Goal: Task Accomplishment & Management: Use online tool/utility

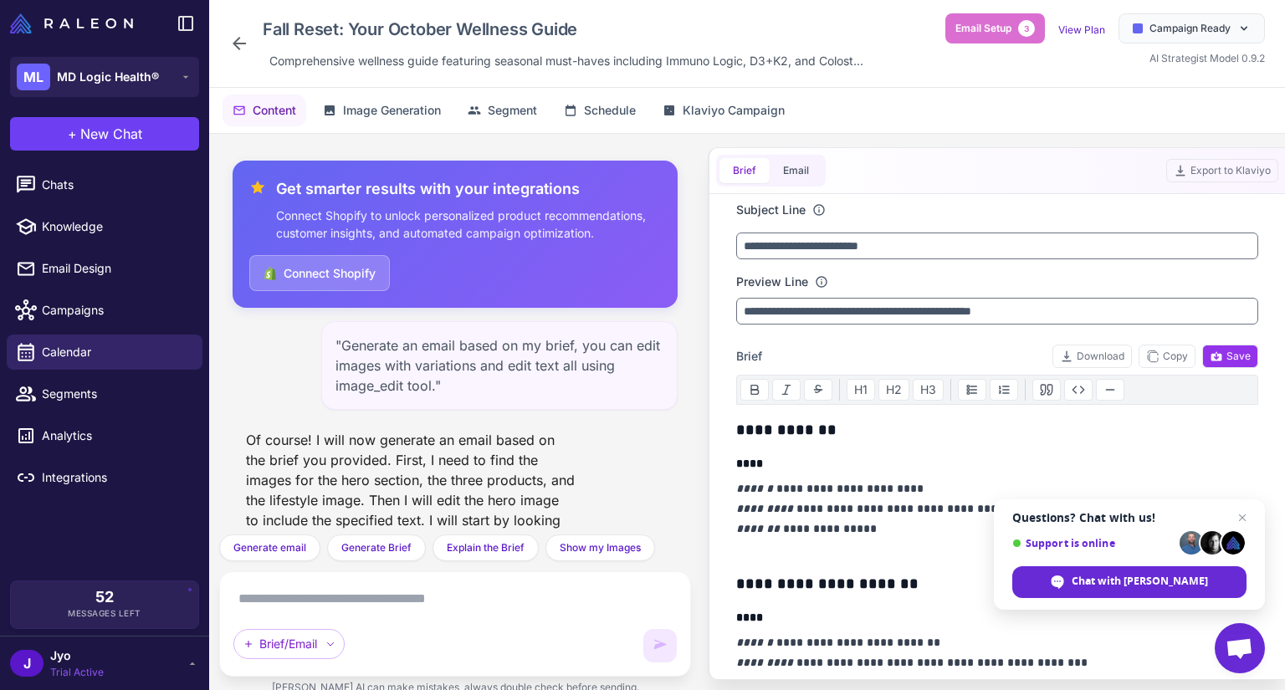
scroll to position [1080, 0]
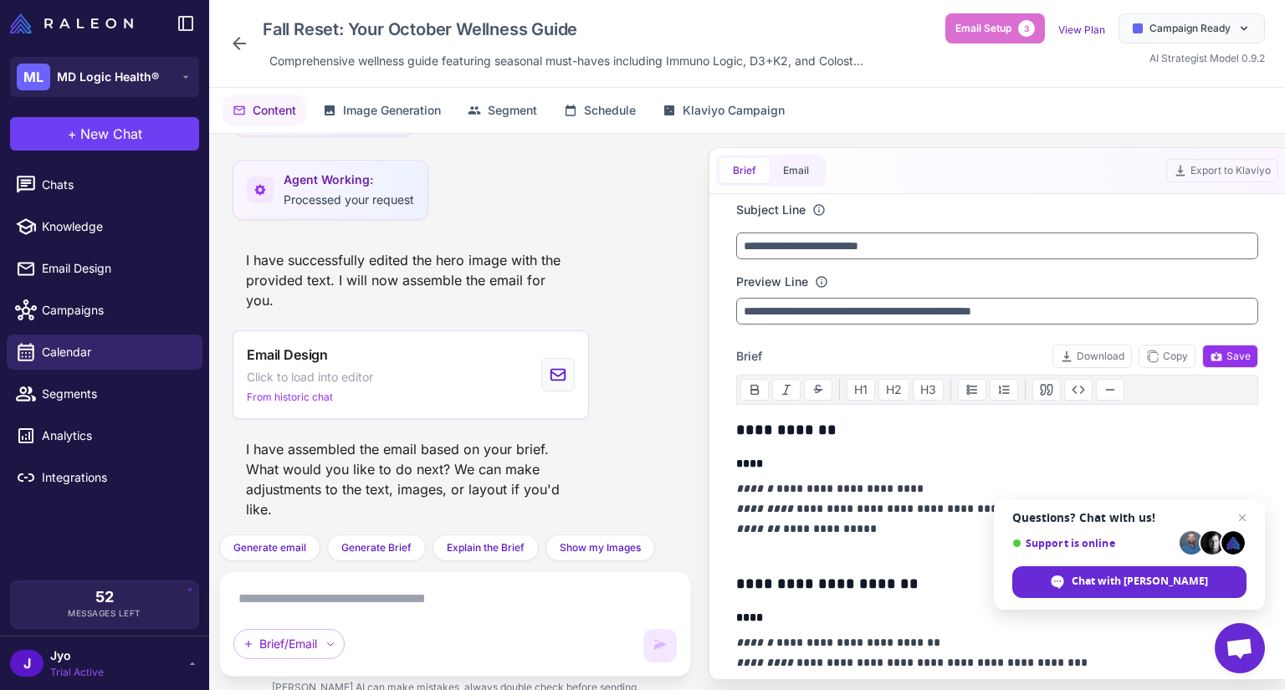
click at [104, 163] on ul "Chats Knowledge Email Design Campaigns Calendar Segments Analytics Integrations" at bounding box center [104, 331] width 209 height 341
click at [90, 186] on span "Chats" at bounding box center [115, 185] width 147 height 18
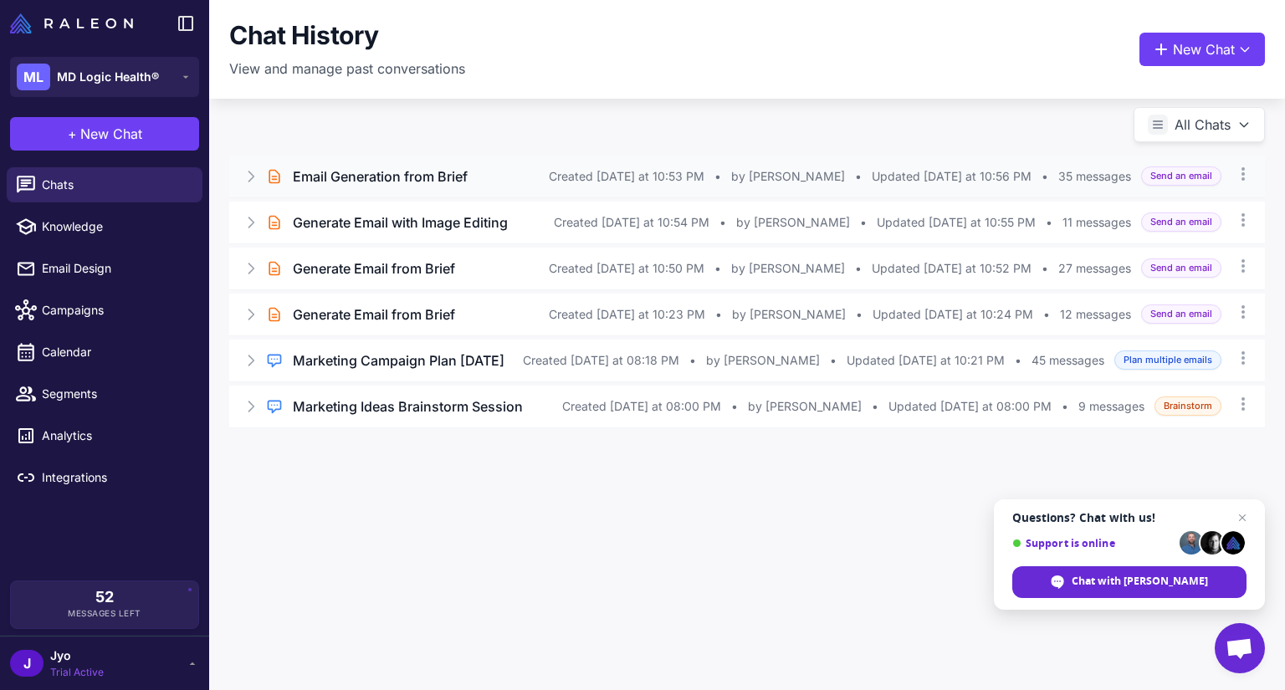
click at [519, 180] on div "Email Generation from Brief" at bounding box center [421, 176] width 256 height 20
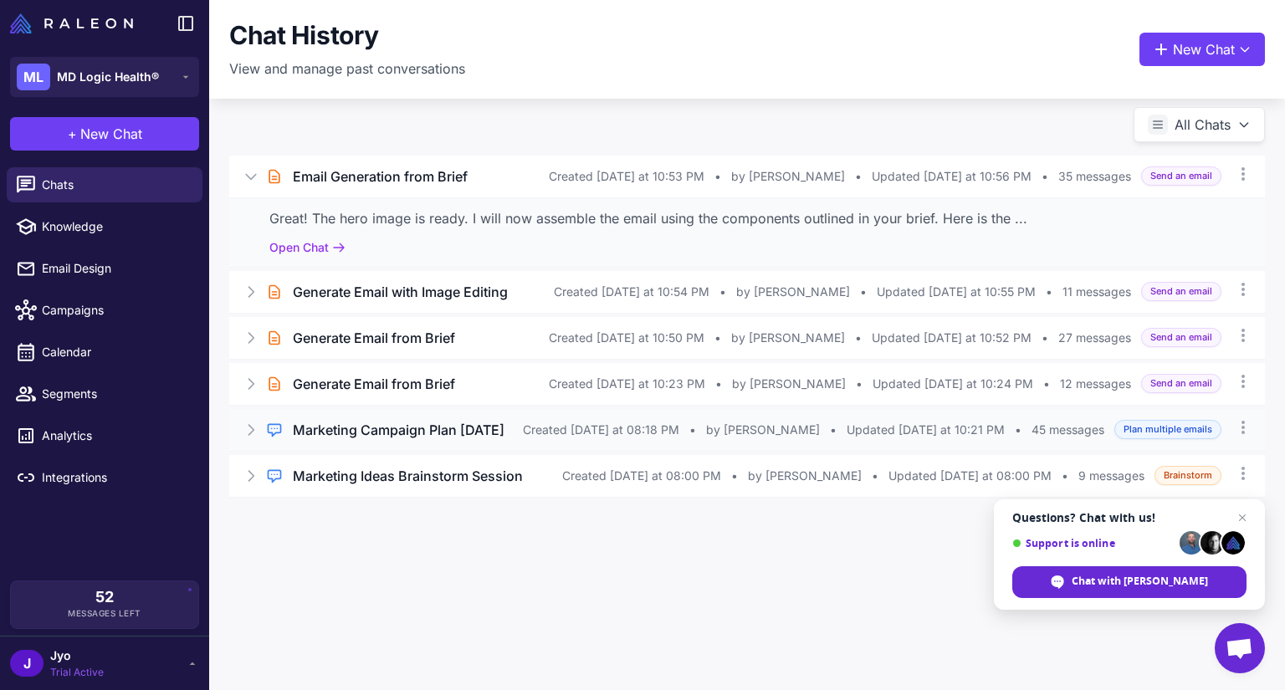
click at [458, 433] on h3 "Marketing Campaign Plan [DATE]" at bounding box center [399, 430] width 212 height 20
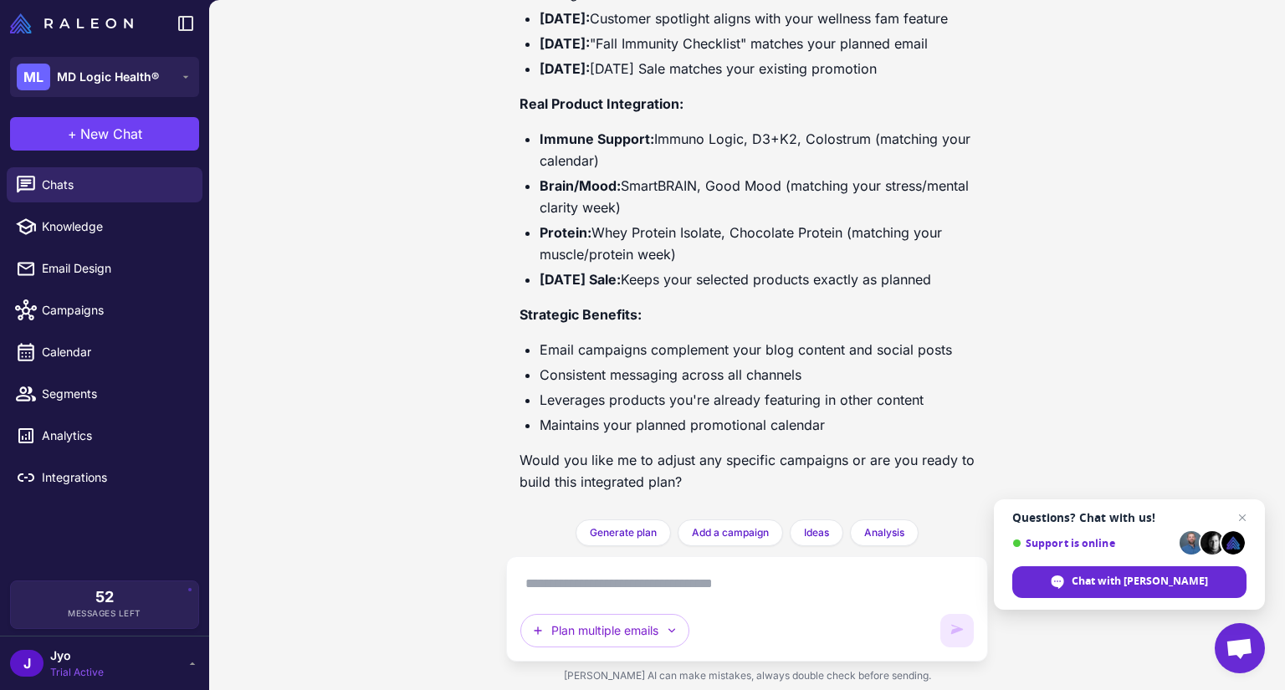
scroll to position [8276, 0]
click at [46, 269] on span "Email Design" at bounding box center [115, 268] width 147 height 18
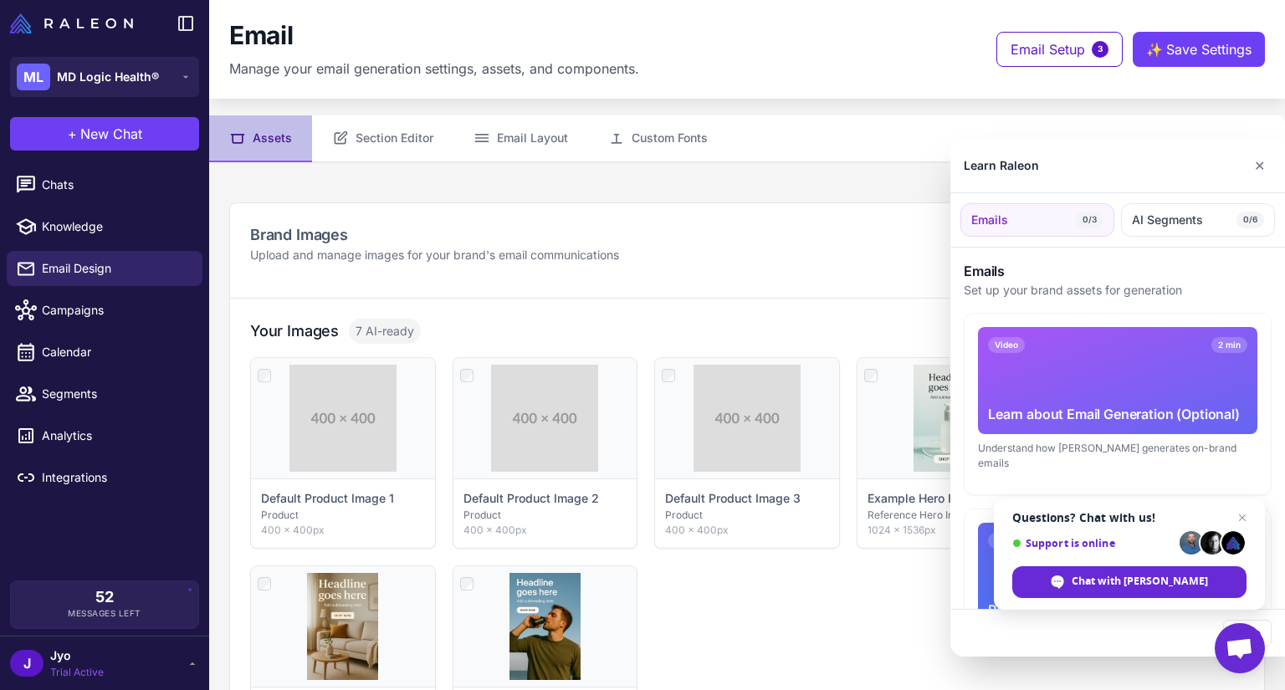
click at [110, 310] on div at bounding box center [642, 345] width 1285 height 690
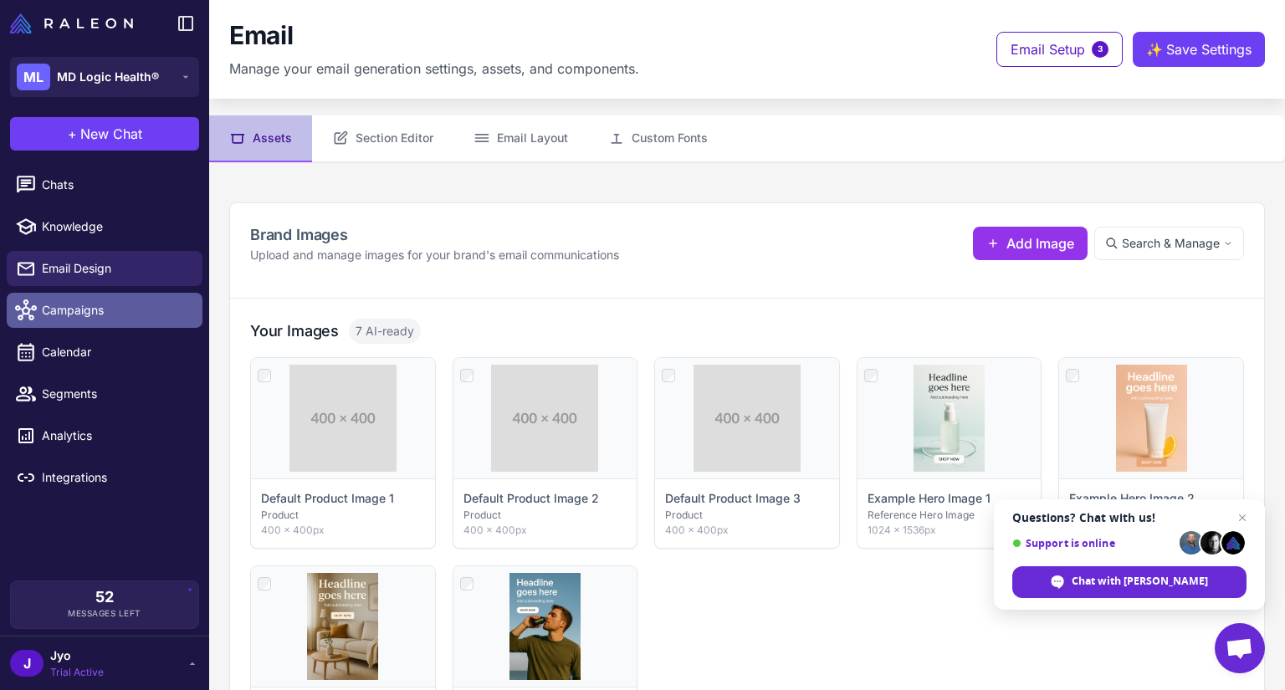
click at [69, 308] on span "Campaigns" at bounding box center [115, 310] width 147 height 18
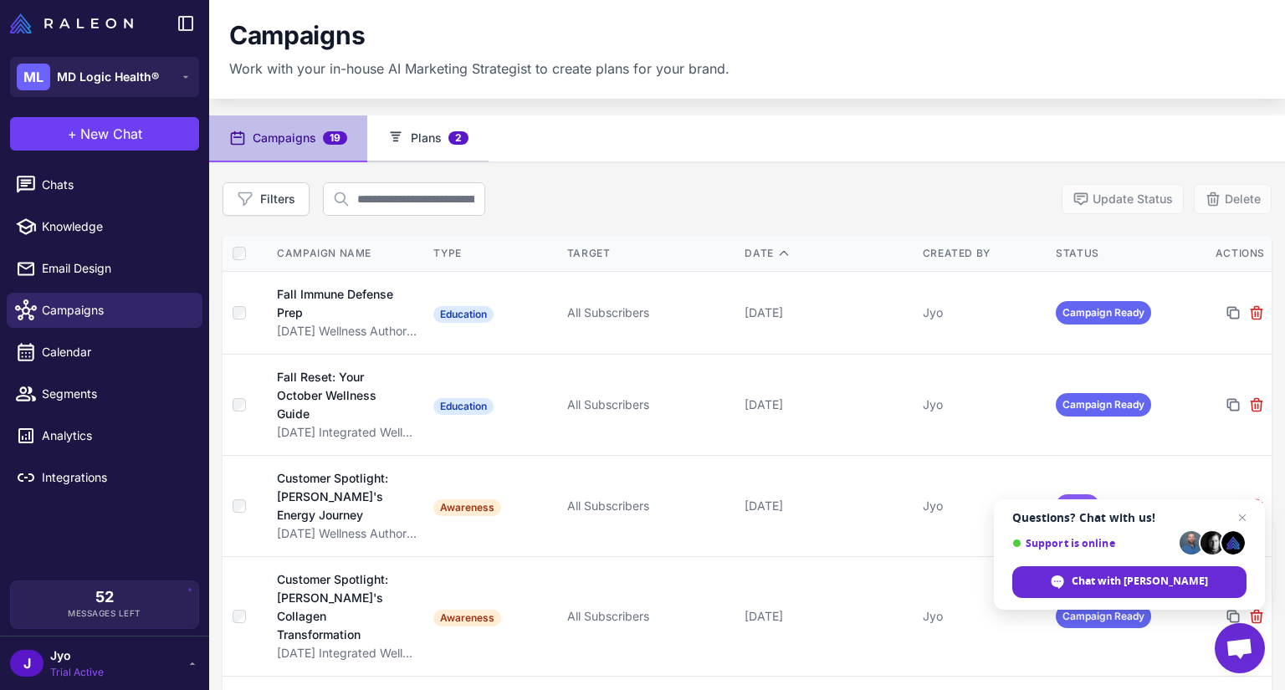
click at [460, 142] on span "2" at bounding box center [458, 137] width 20 height 13
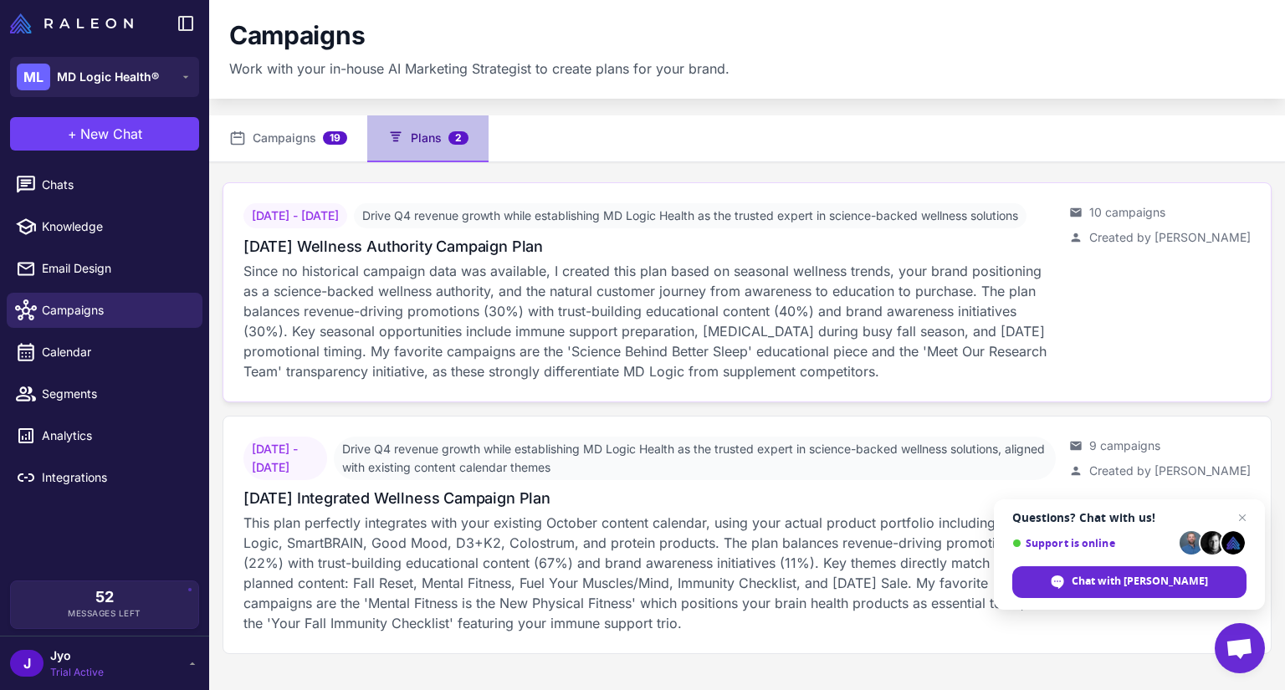
click at [540, 299] on p "Since no historical campaign data was available, I created this plan based on s…" at bounding box center [649, 321] width 812 height 120
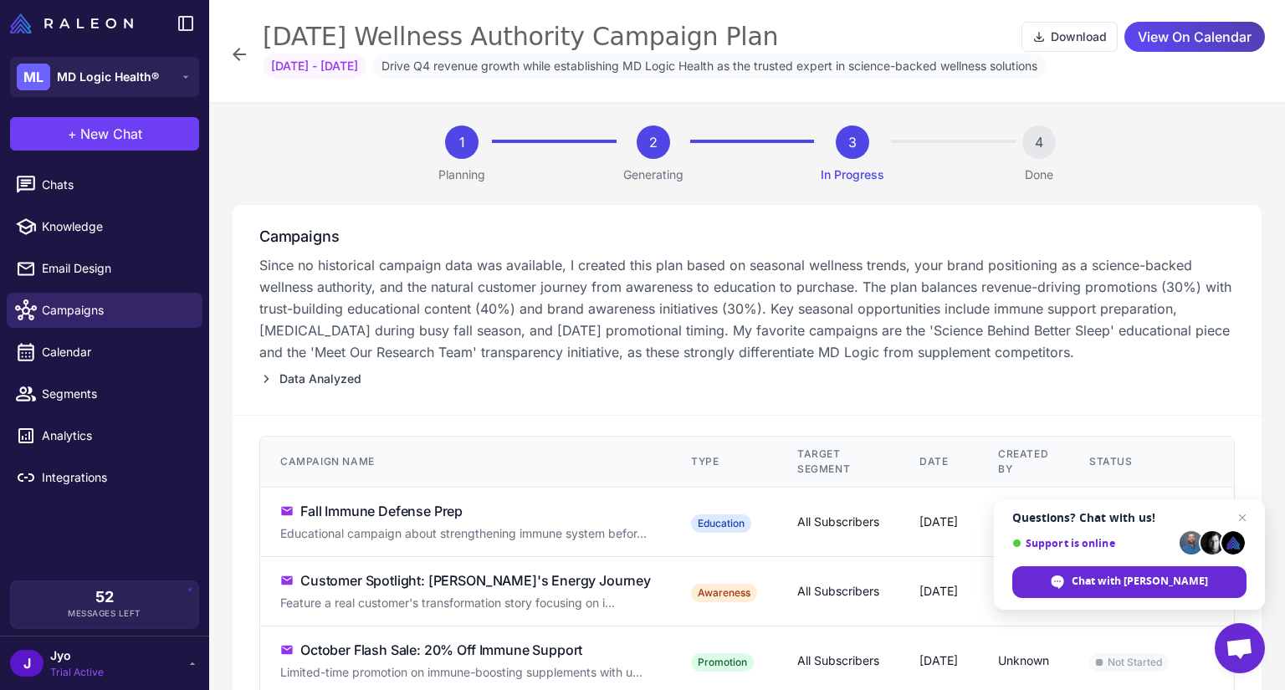
scroll to position [335, 0]
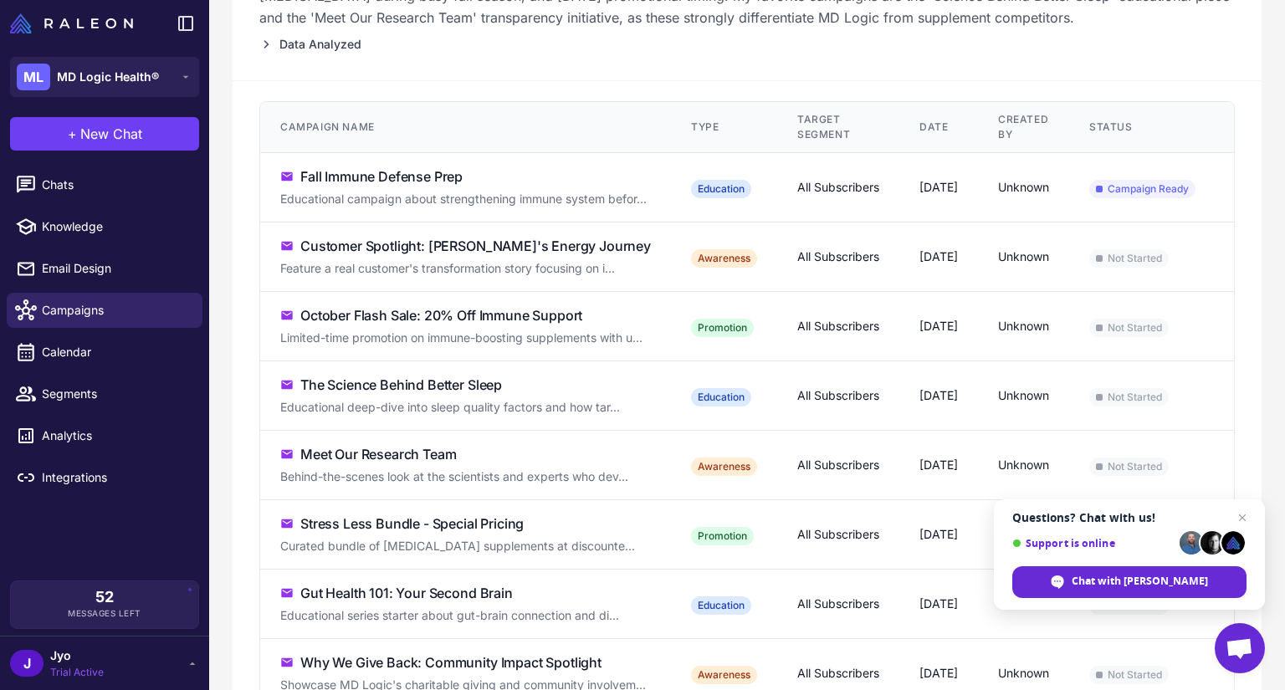
click at [394, 168] on div "Fall Immune Defense Prep" at bounding box center [381, 176] width 162 height 20
click at [385, 182] on div "Fall Immune Defense Prep" at bounding box center [381, 176] width 162 height 20
click at [1185, 187] on span "Campaign Ready" at bounding box center [1142, 189] width 106 height 18
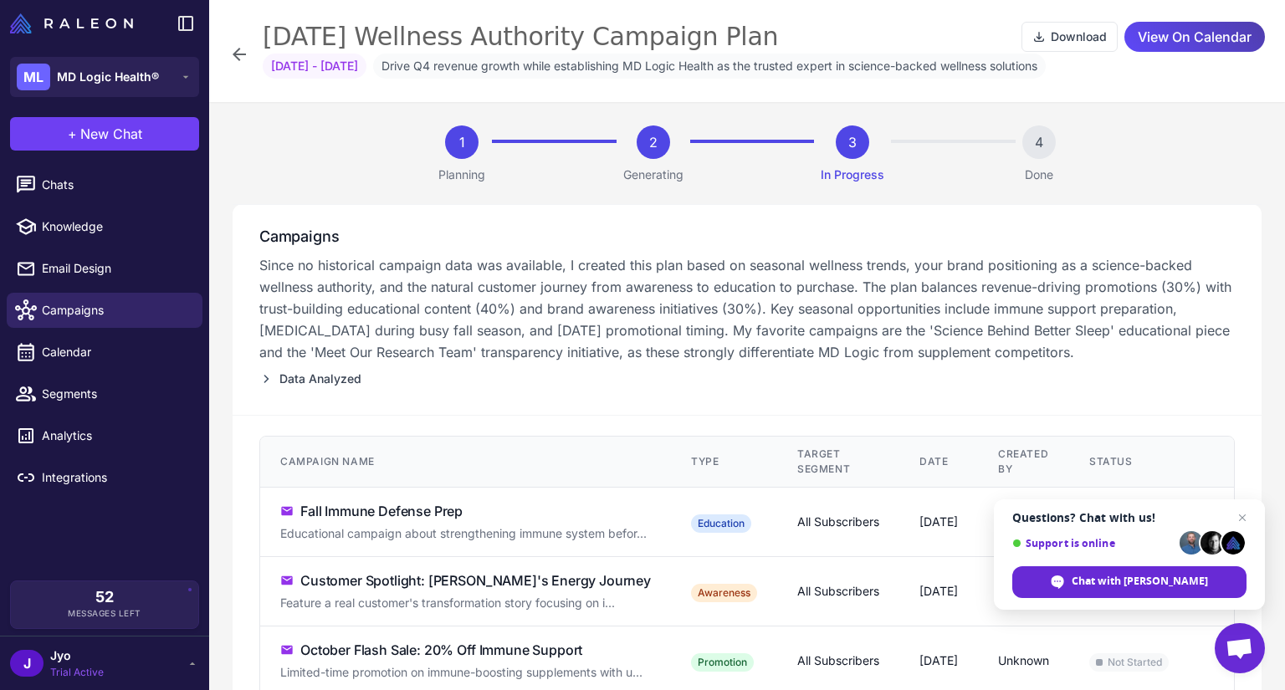
scroll to position [621, 0]
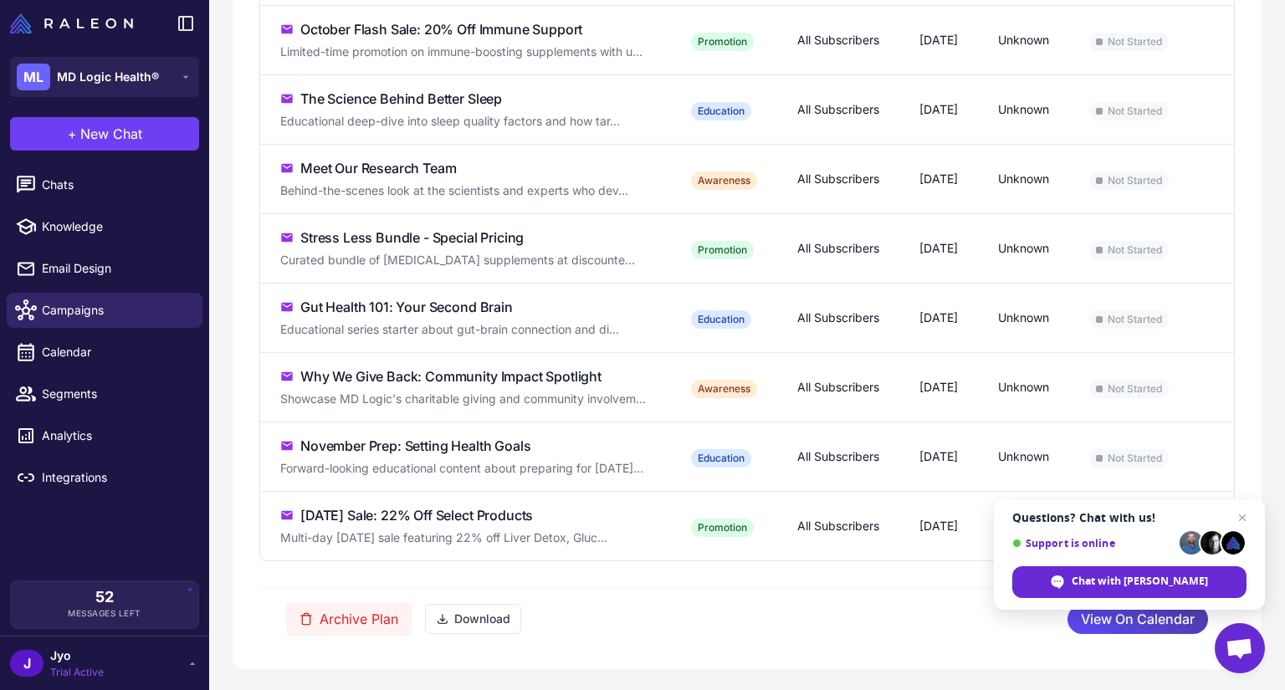
click at [1109, 631] on div "Archive Plan Download View On Calendar" at bounding box center [746, 618] width 975 height 61
click at [1116, 623] on span "View On Calendar" at bounding box center [1138, 619] width 114 height 29
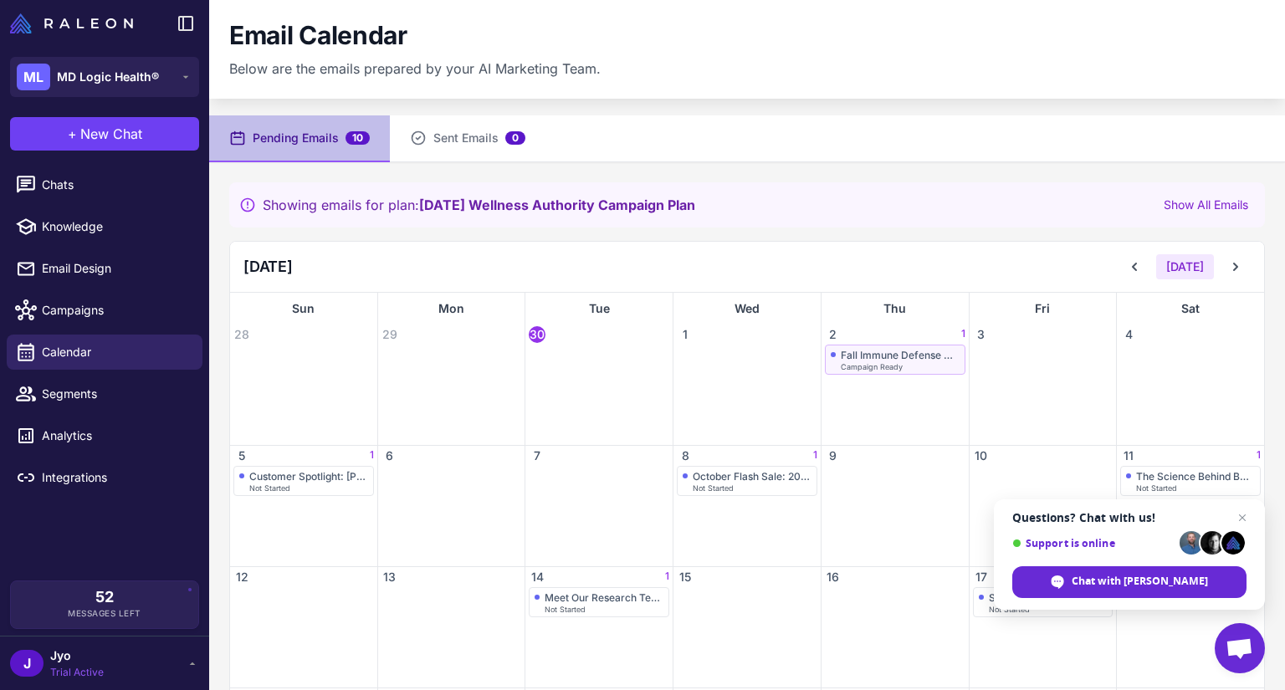
click at [887, 368] on span "Campaign Ready" at bounding box center [872, 367] width 62 height 8
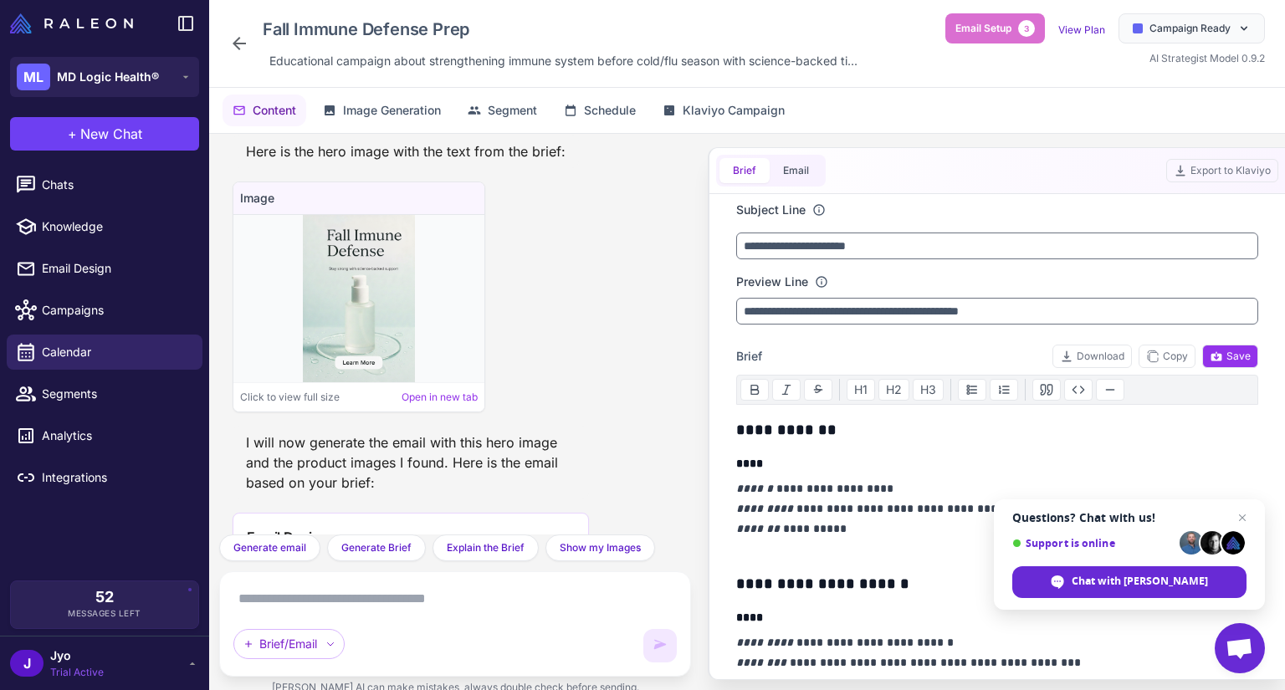
scroll to position [1974, 0]
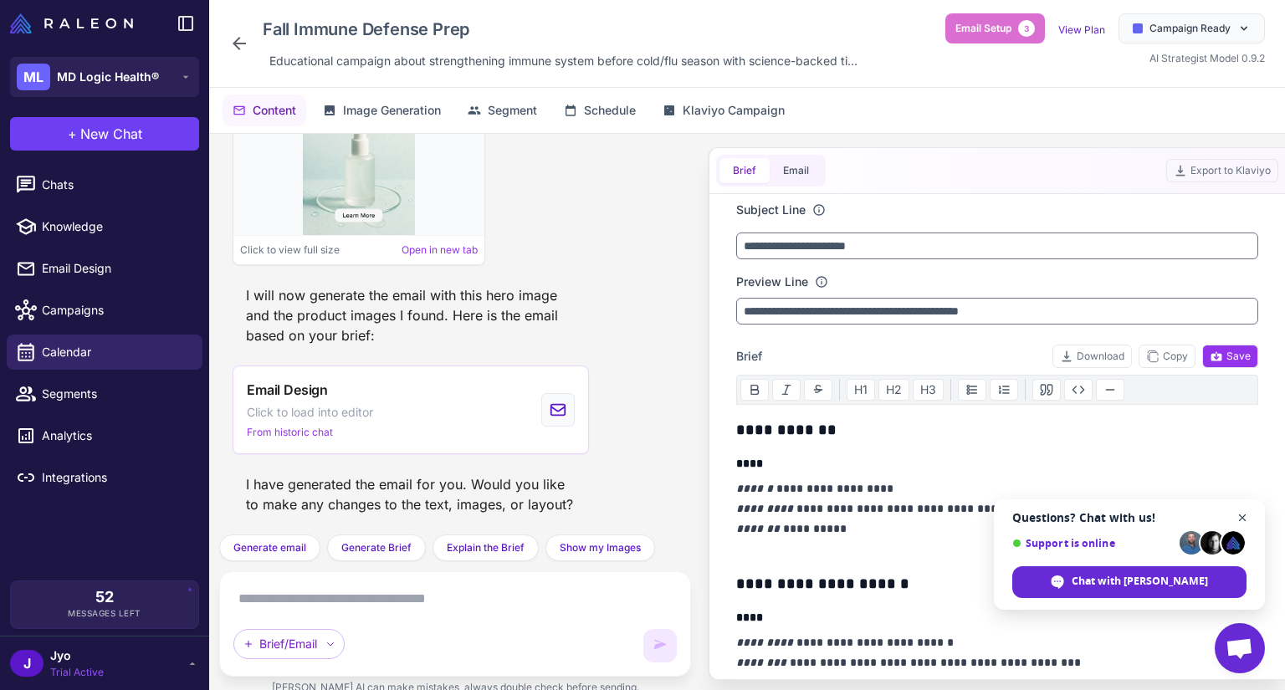
click at [1247, 518] on span "Close chat" at bounding box center [1242, 518] width 21 height 21
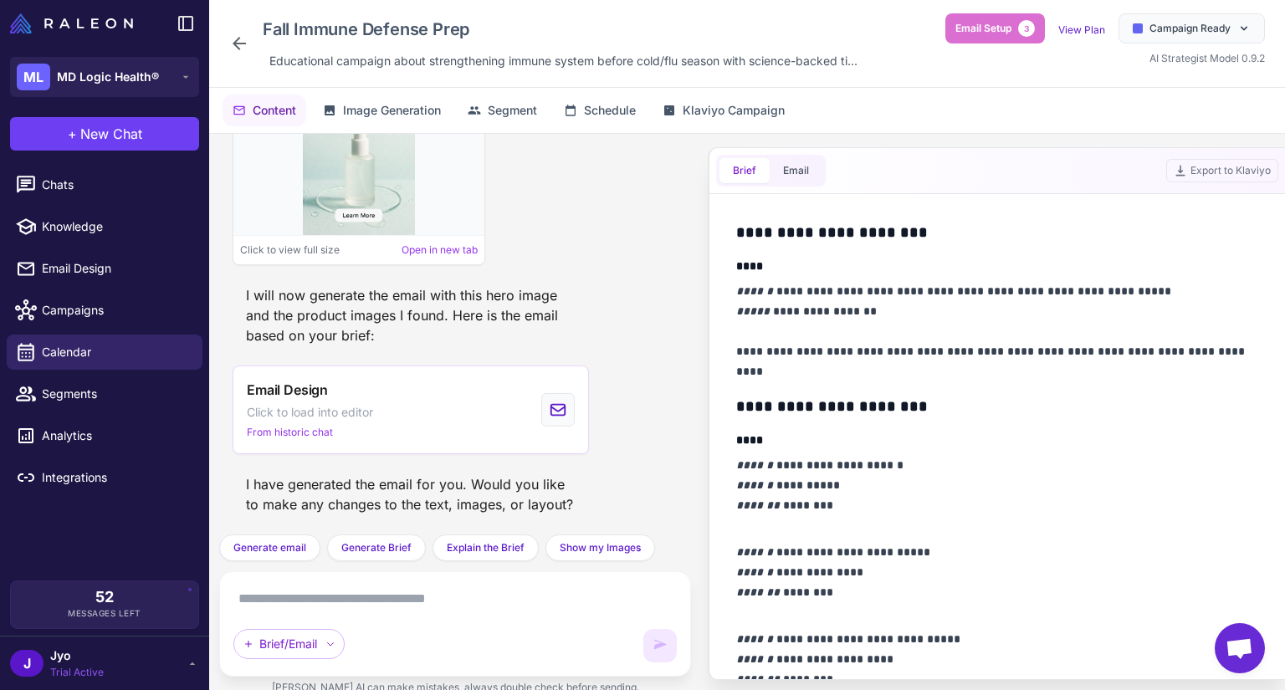
scroll to position [1171, 0]
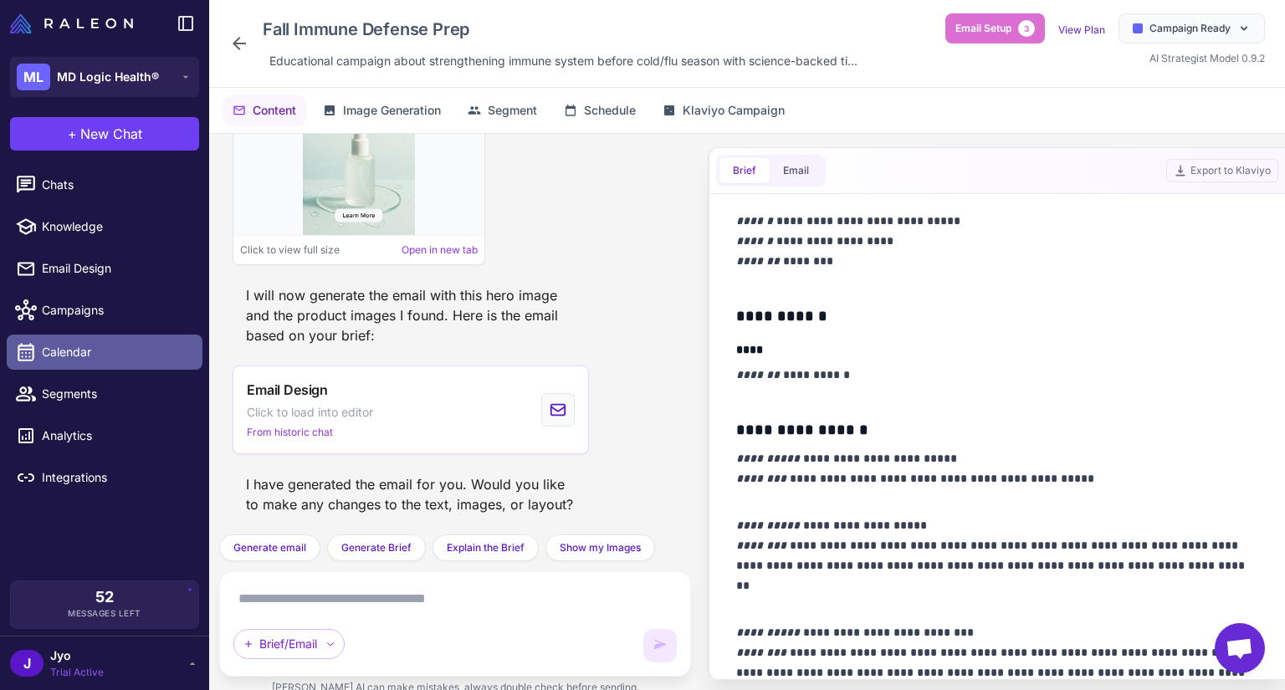
click at [99, 350] on span "Calendar" at bounding box center [115, 352] width 147 height 18
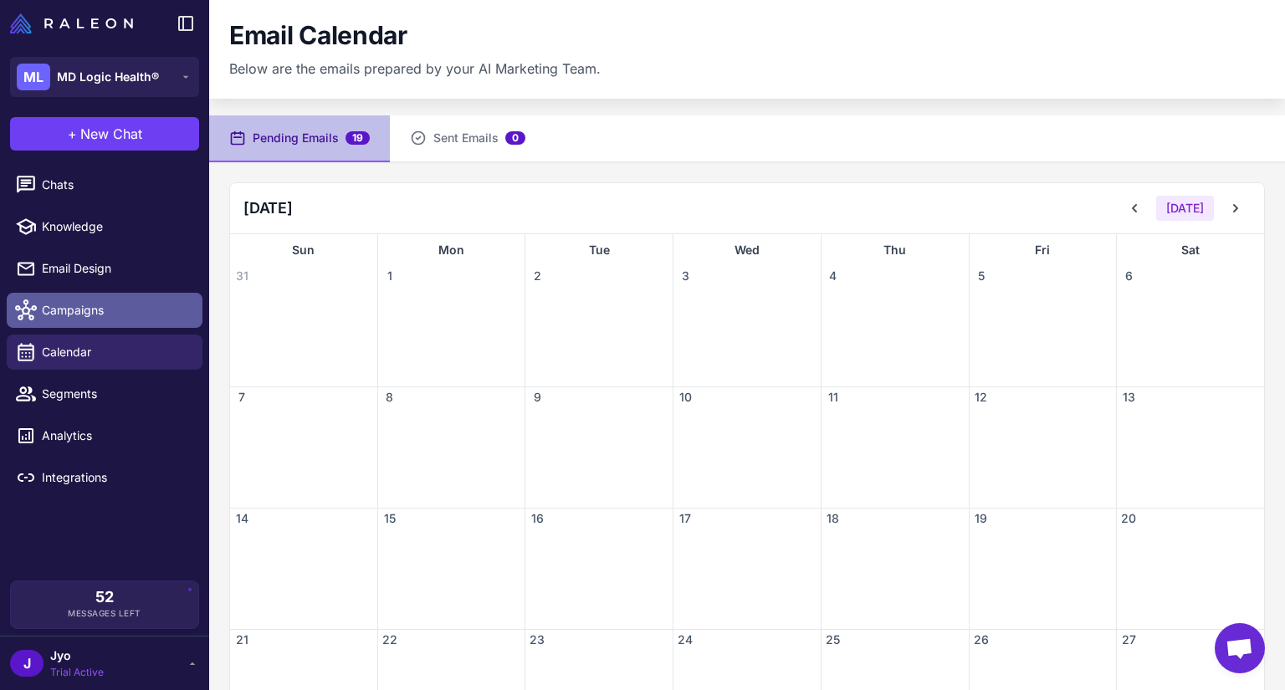
click at [112, 315] on span "Campaigns" at bounding box center [115, 310] width 147 height 18
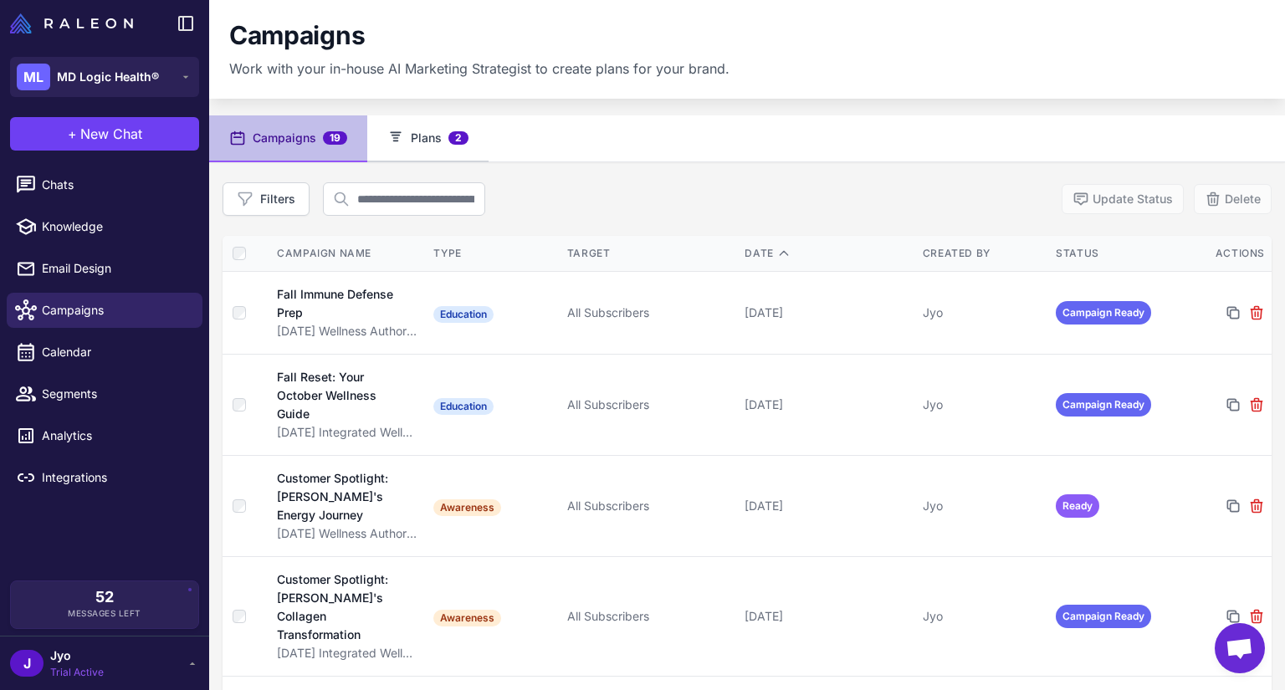
click at [451, 144] on span "2" at bounding box center [458, 137] width 20 height 13
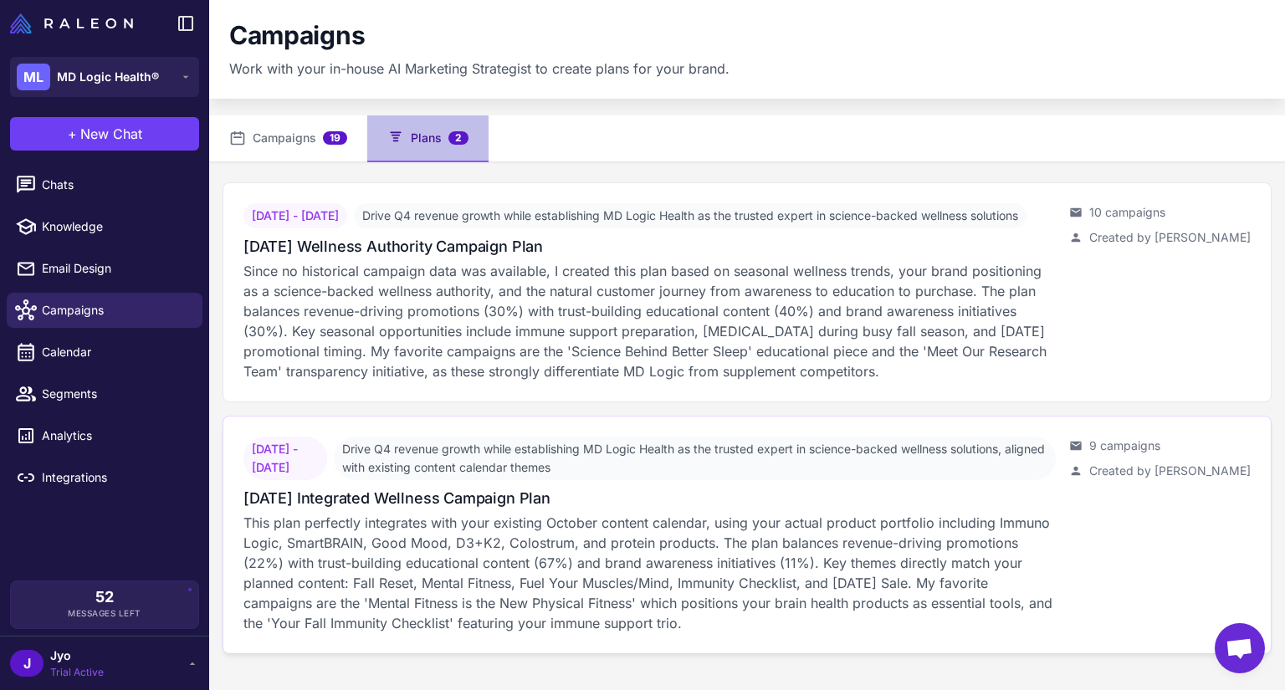
click at [624, 610] on p "This plan perfectly integrates with your existing October content calendar, usi…" at bounding box center [649, 573] width 812 height 120
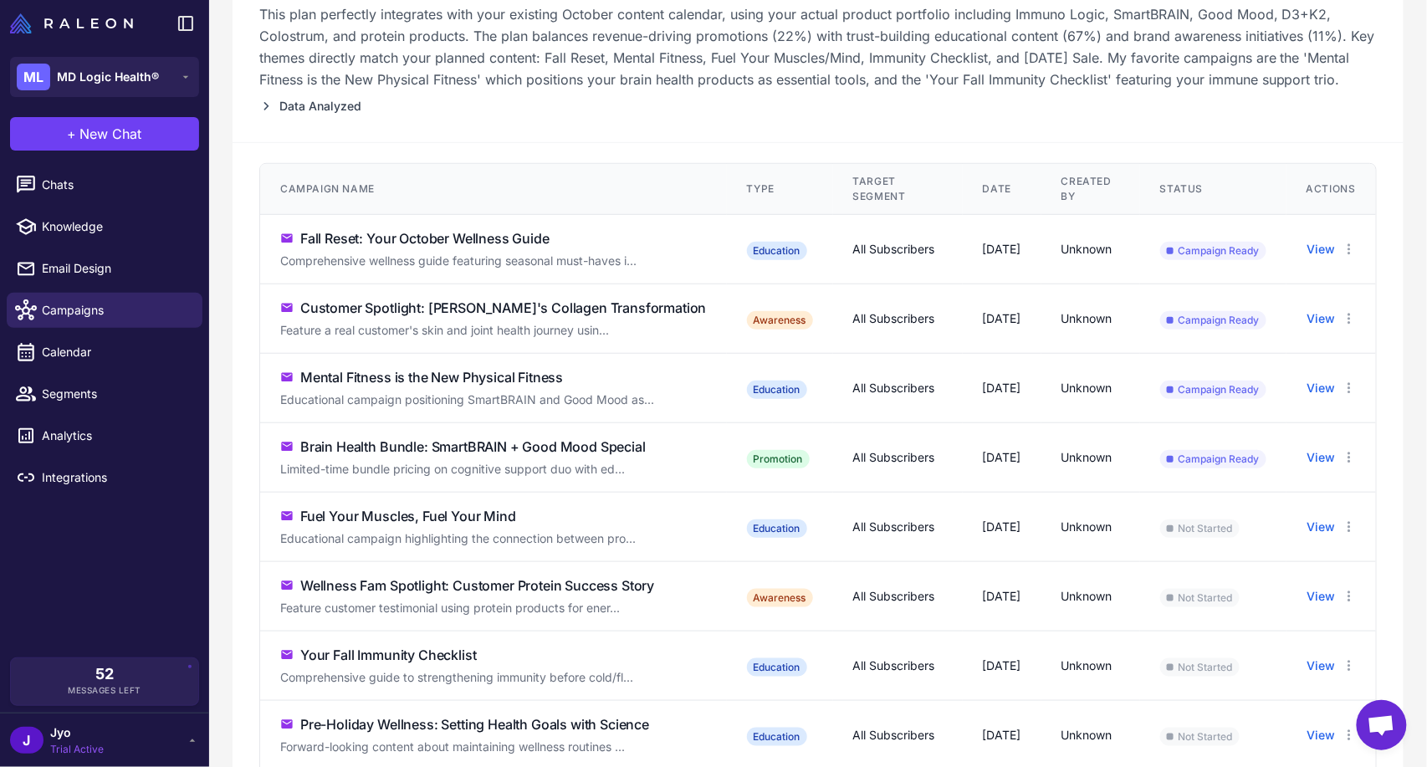
scroll to position [344, 0]
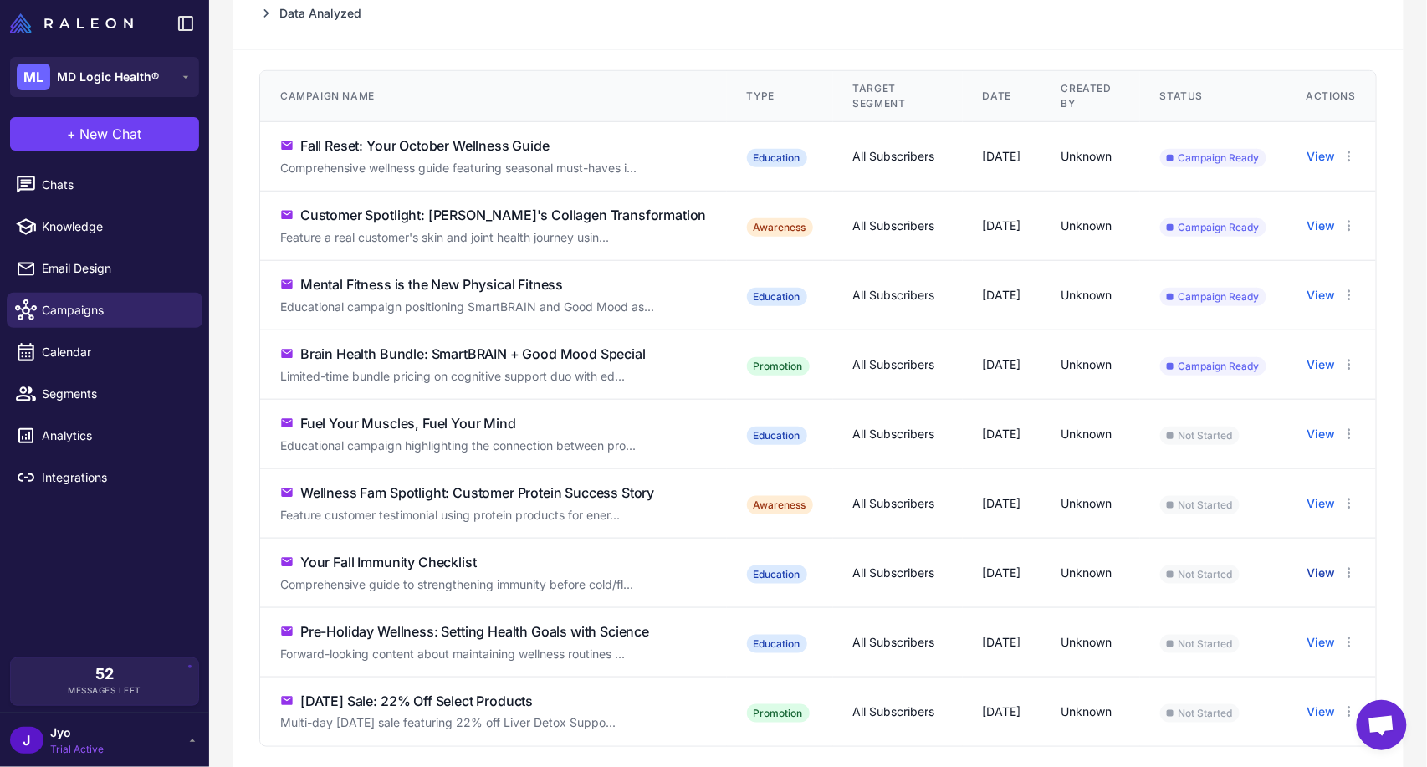
click at [1284, 582] on button "View" at bounding box center [1322, 573] width 28 height 18
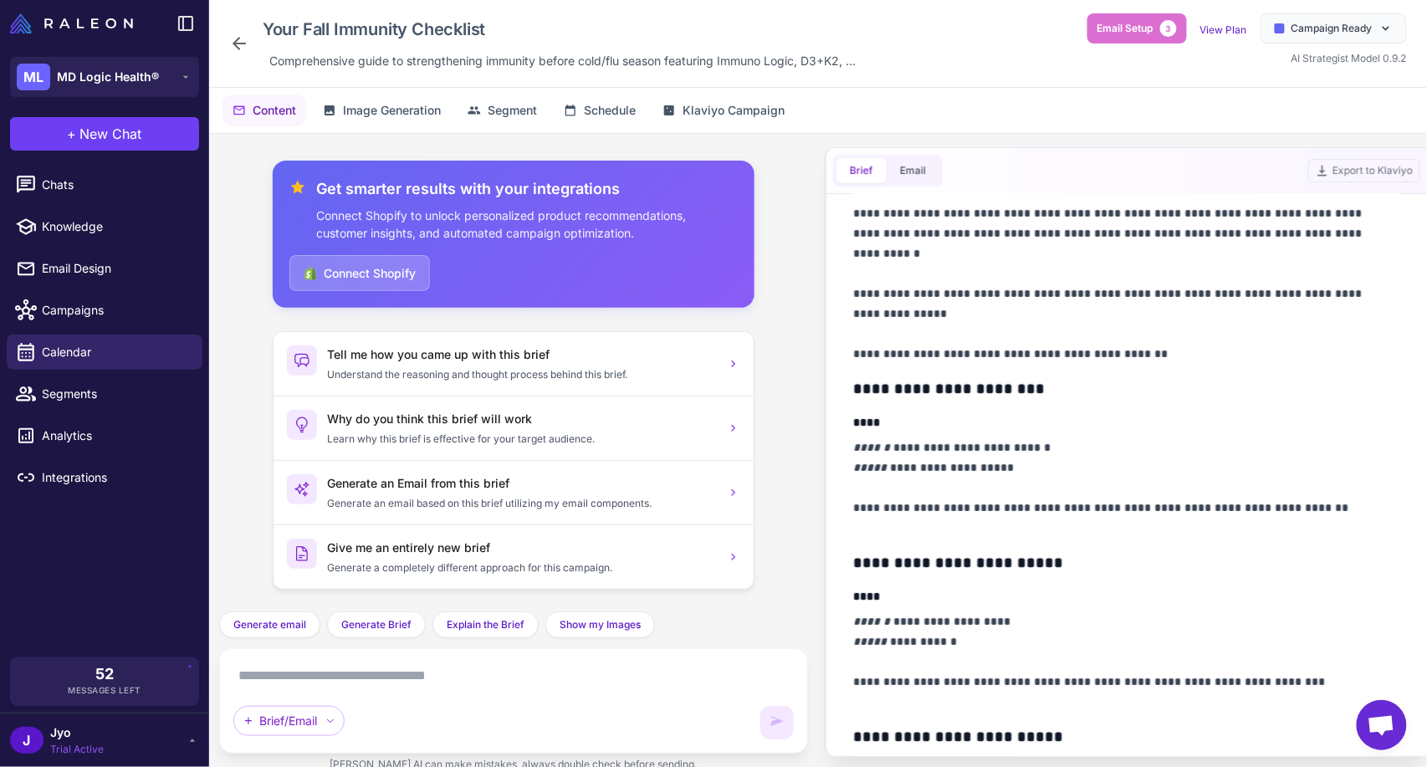
scroll to position [251, 0]
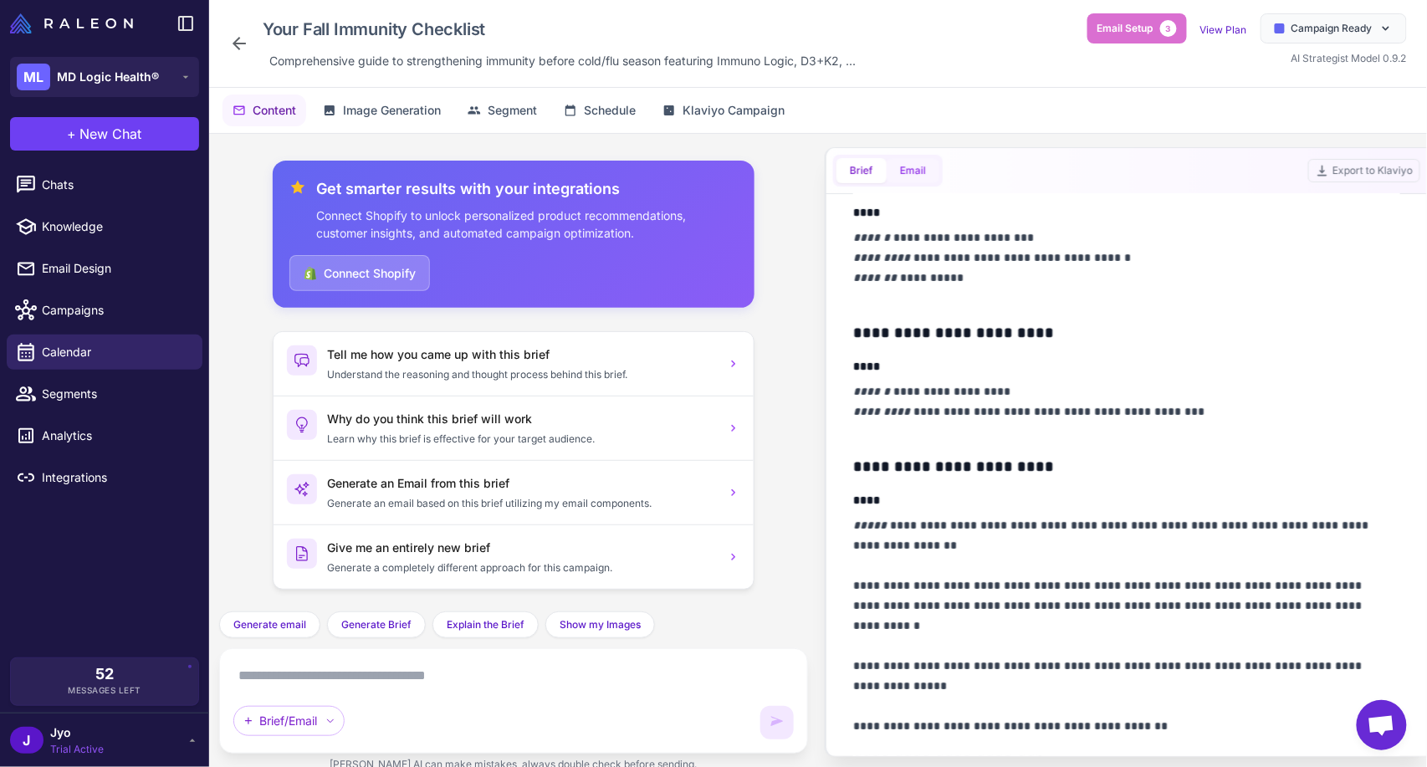
click at [903, 177] on button "Email" at bounding box center [913, 170] width 53 height 25
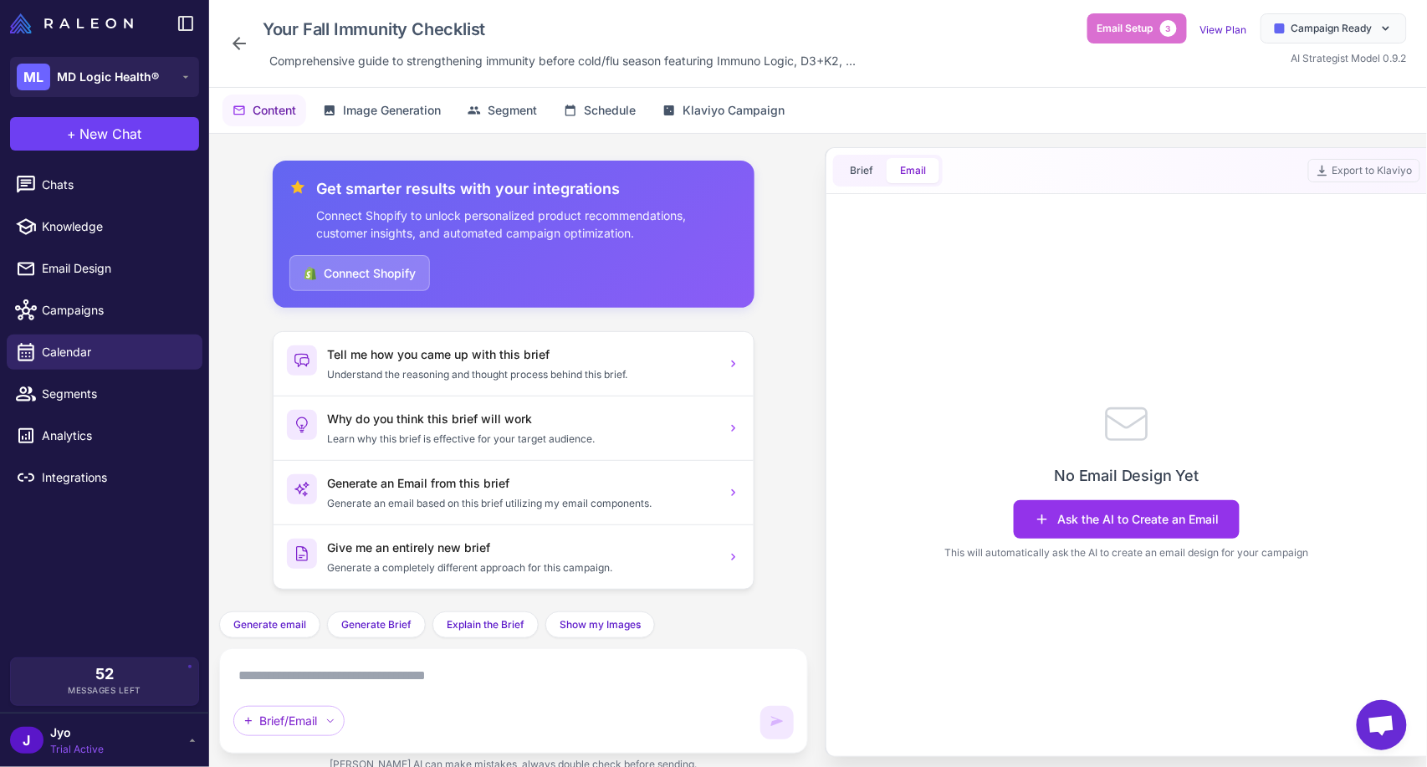
scroll to position [0, 0]
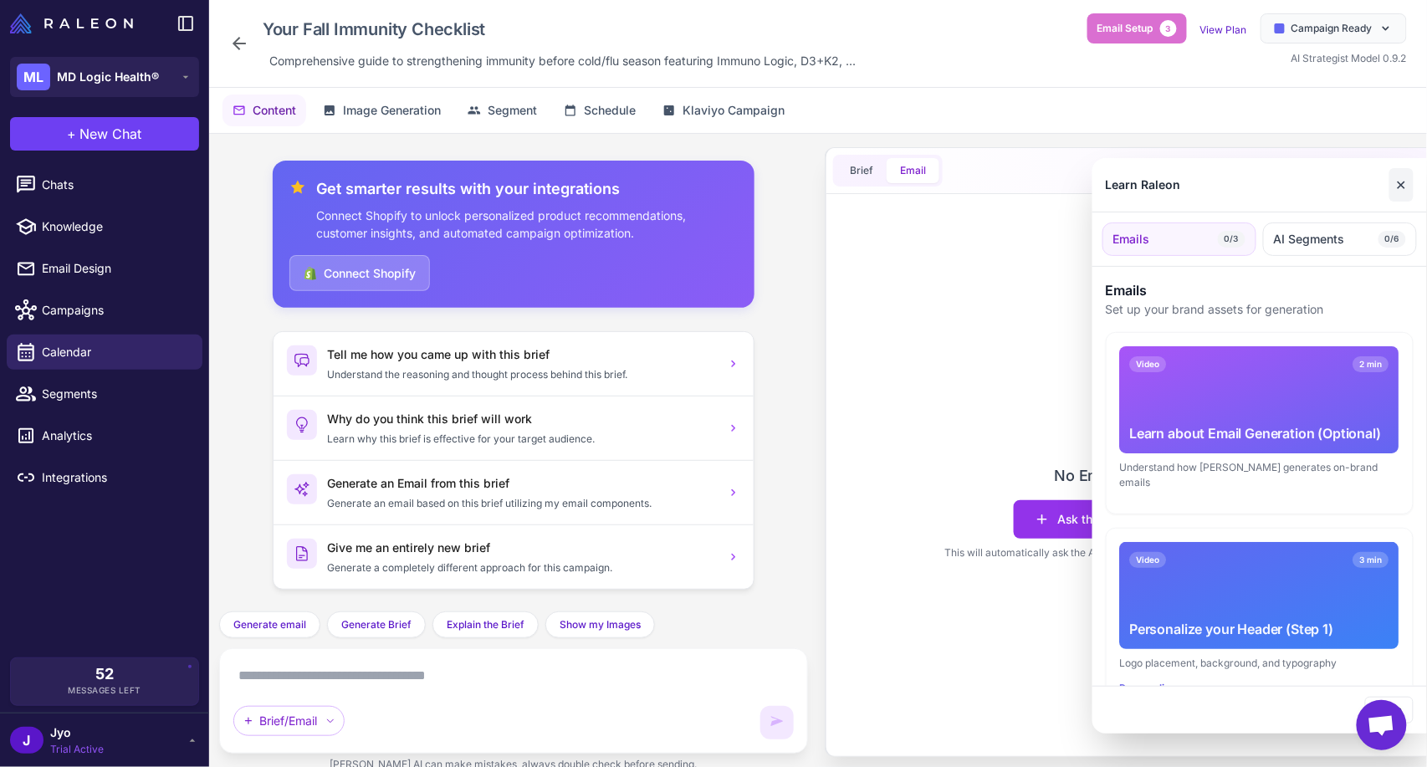
click at [1284, 189] on button "✕" at bounding box center [1402, 184] width 24 height 33
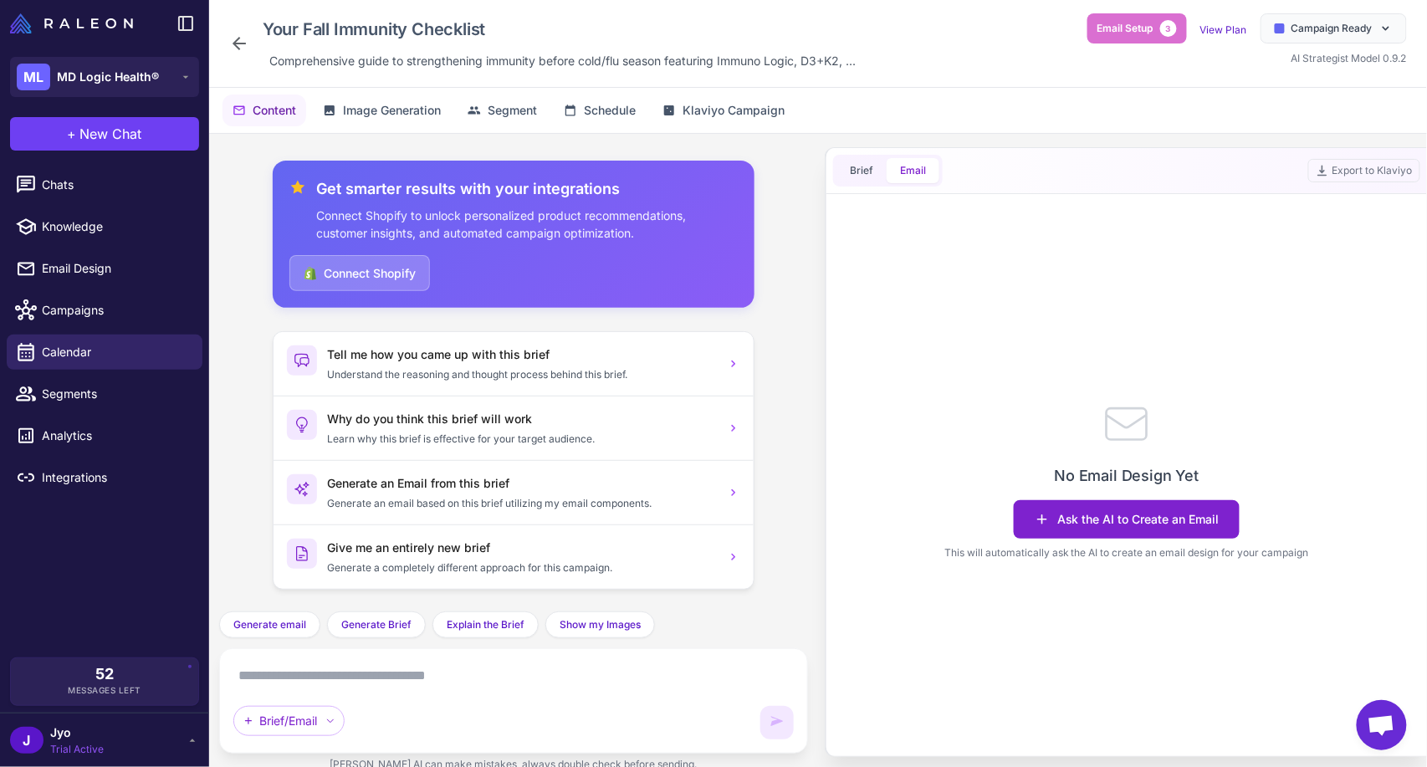
click at [1086, 526] on button "Ask the AI to Create an Email" at bounding box center [1127, 519] width 226 height 38
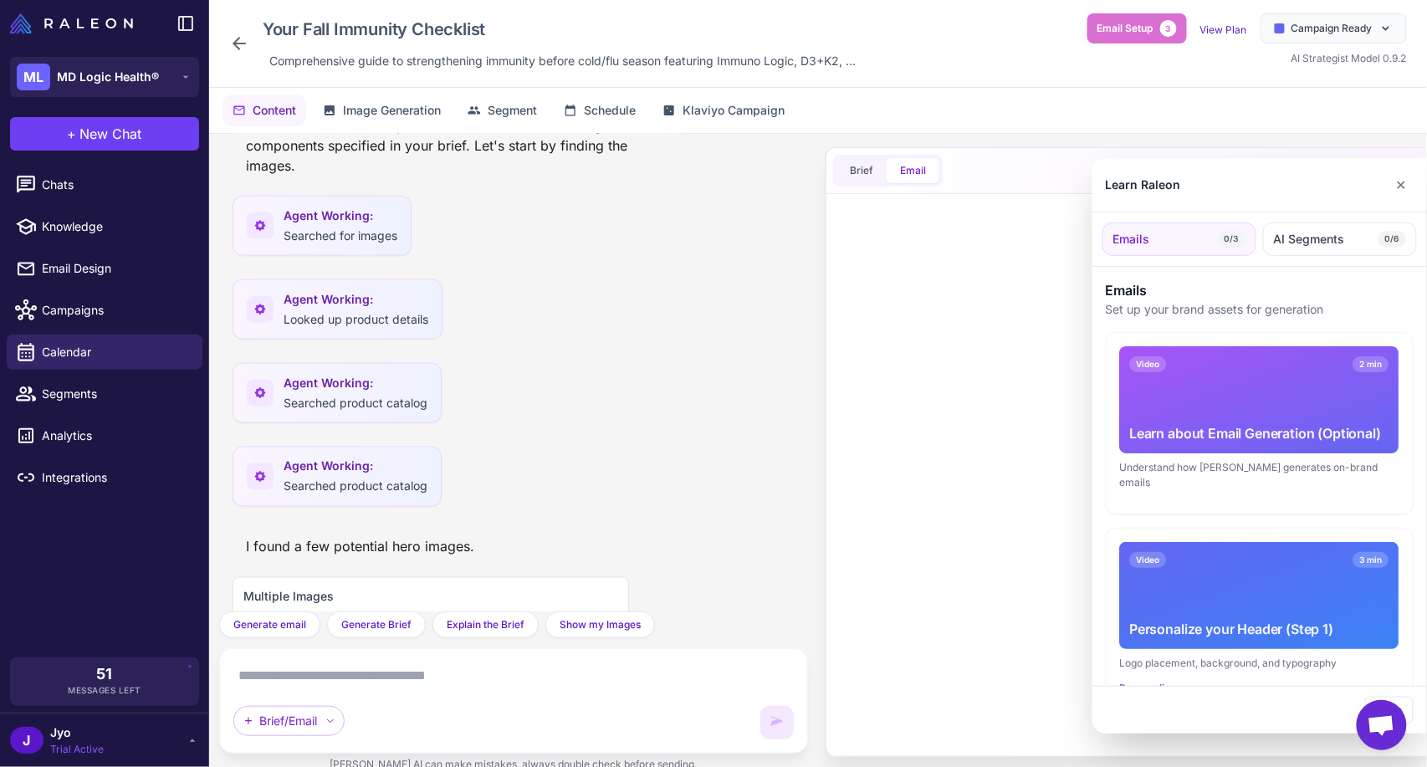
scroll to position [2050, 0]
